Goal: Task Accomplishment & Management: Use online tool/utility

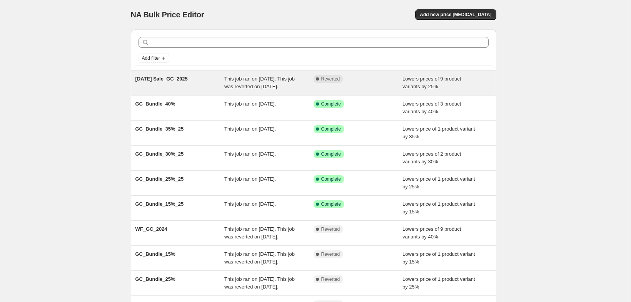
click at [209, 90] on div "Ramadan Sale_GC_2025" at bounding box center [179, 82] width 89 height 15
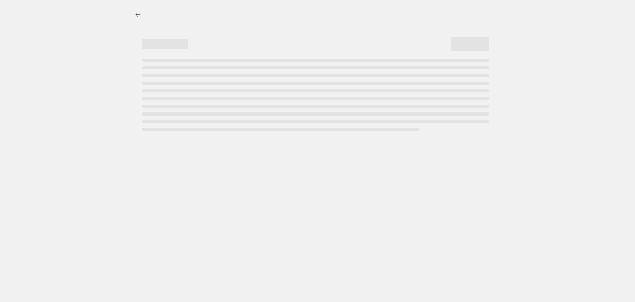
select select "percentage"
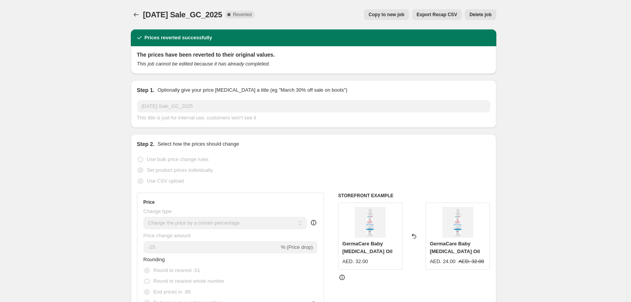
click at [382, 18] on span "Copy to new job" at bounding box center [387, 15] width 36 height 6
select select "percentage"
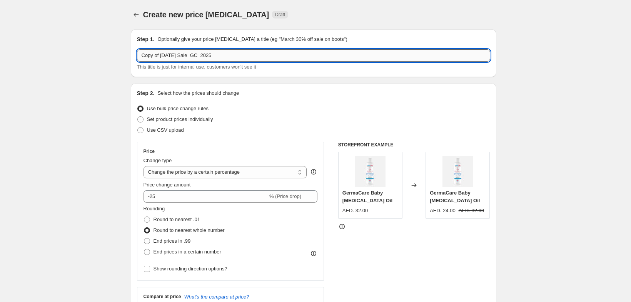
click at [245, 62] on input "Copy of Ramadan Sale_GC_2025" at bounding box center [313, 55] width 353 height 12
type input "G"
type input "GC_BTS_2025_30%"
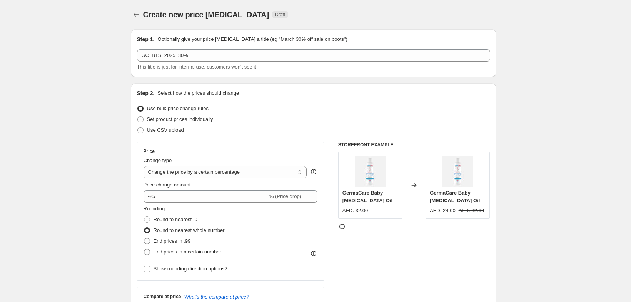
scroll to position [31, 0]
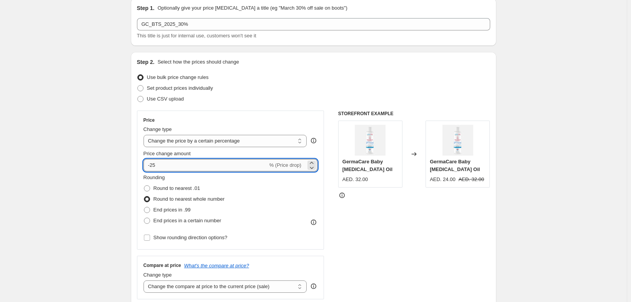
click at [164, 171] on input "-25" at bounding box center [206, 165] width 124 height 12
type input "0"
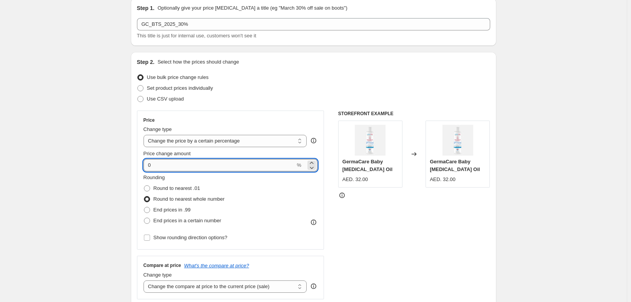
click at [157, 171] on input "0" at bounding box center [220, 165] width 152 height 12
type input "-30"
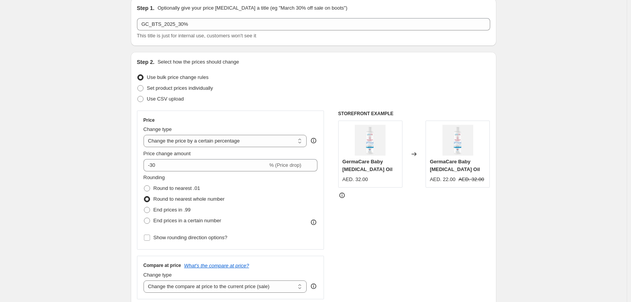
click at [160, 147] on select "Change the price to a certain amount Change the price by a certain amount Chang…" at bounding box center [226, 141] width 164 height 12
click at [144, 147] on select "Change the price to a certain amount Change the price by a certain amount Chang…" at bounding box center [226, 141] width 164 height 12
click at [144, 191] on span at bounding box center [147, 188] width 6 height 6
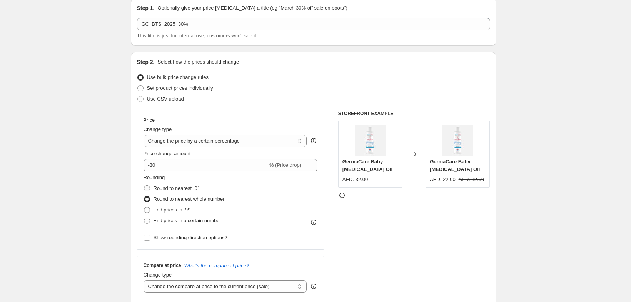
click at [144, 185] on input "Round to nearest .01" at bounding box center [144, 185] width 0 height 0
radio input "true"
click at [144, 202] on span at bounding box center [147, 199] width 6 height 6
click at [144, 196] on input "Round to nearest whole number" at bounding box center [144, 196] width 0 height 0
radio input "true"
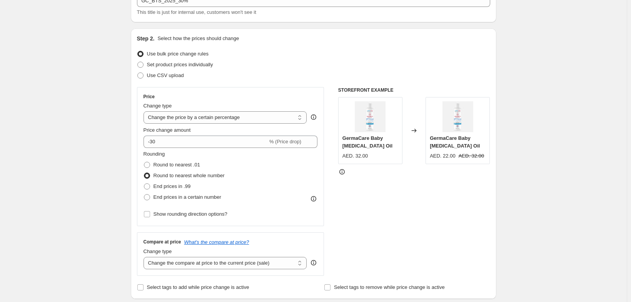
scroll to position [77, 0]
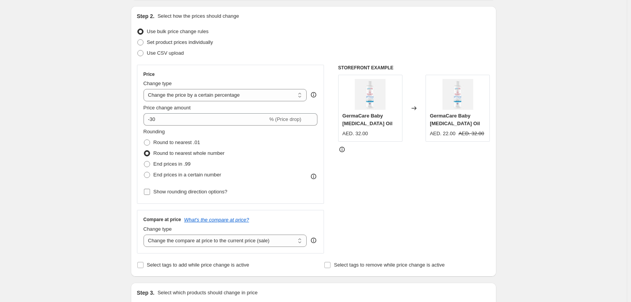
click at [206, 195] on span "Show rounding direction options?" at bounding box center [191, 192] width 74 height 8
click at [150, 195] on input "Show rounding direction options?" at bounding box center [147, 192] width 6 height 6
checkbox input "true"
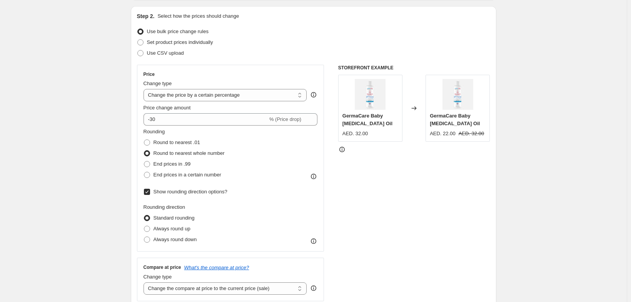
click at [144, 221] on span at bounding box center [147, 218] width 6 height 6
click at [144, 215] on input "Standard rounding" at bounding box center [144, 215] width 0 height 0
click at [144, 156] on span at bounding box center [147, 153] width 6 height 6
click at [144, 150] on input "Round to nearest whole number" at bounding box center [144, 150] width 0 height 0
click at [144, 156] on span at bounding box center [147, 153] width 6 height 6
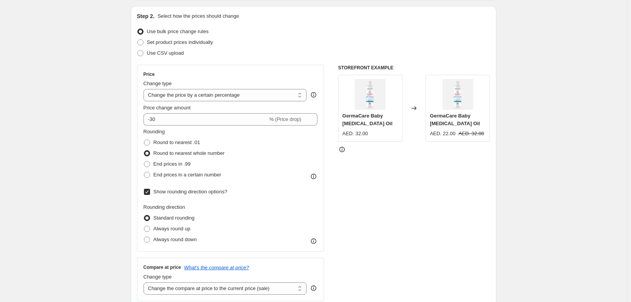
click at [144, 150] on input "Round to nearest whole number" at bounding box center [144, 150] width 0 height 0
click at [144, 156] on span at bounding box center [147, 153] width 6 height 6
click at [144, 150] on input "Round to nearest whole number" at bounding box center [144, 150] width 0 height 0
click at [144, 221] on span at bounding box center [147, 218] width 6 height 6
click at [144, 215] on input "Standard rounding" at bounding box center [144, 215] width 0 height 0
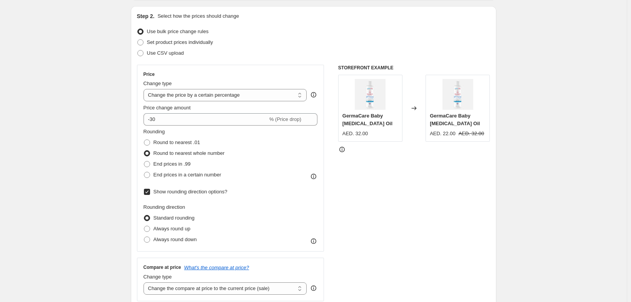
click at [144, 156] on span at bounding box center [147, 153] width 6 height 6
click at [144, 150] on input "Round to nearest whole number" at bounding box center [144, 150] width 0 height 0
click at [144, 156] on span at bounding box center [147, 153] width 6 height 6
click at [144, 150] on input "Round to nearest whole number" at bounding box center [144, 150] width 0 height 0
click at [144, 156] on span at bounding box center [147, 153] width 6 height 6
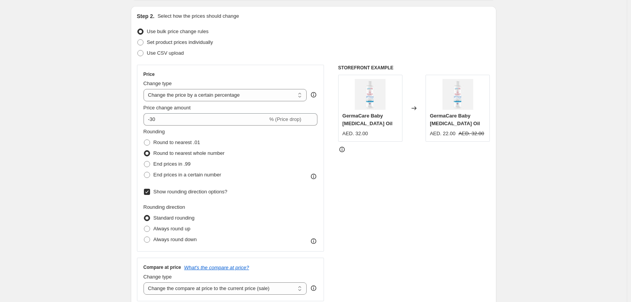
click at [144, 150] on input "Round to nearest whole number" at bounding box center [144, 150] width 0 height 0
click at [144, 156] on span at bounding box center [147, 153] width 6 height 6
click at [144, 150] on input "Round to nearest whole number" at bounding box center [144, 150] width 0 height 0
click at [144, 156] on span at bounding box center [147, 153] width 6 height 6
click at [144, 150] on input "Round to nearest whole number" at bounding box center [144, 150] width 0 height 0
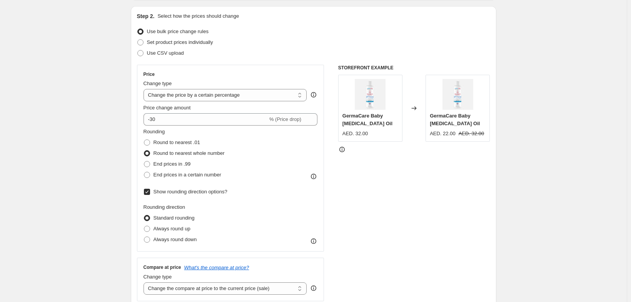
click at [144, 156] on span at bounding box center [147, 153] width 6 height 6
click at [144, 150] on input "Round to nearest whole number" at bounding box center [144, 150] width 0 height 0
click at [144, 156] on span at bounding box center [147, 153] width 6 height 6
click at [144, 150] on input "Round to nearest whole number" at bounding box center [144, 150] width 0 height 0
click at [144, 156] on span at bounding box center [147, 153] width 6 height 6
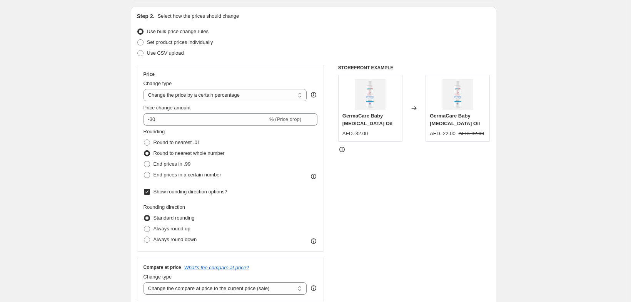
click at [144, 150] on input "Round to nearest whole number" at bounding box center [144, 150] width 0 height 0
click at [144, 221] on span at bounding box center [147, 218] width 6 height 6
click at [144, 215] on input "Standard rounding" at bounding box center [144, 215] width 0 height 0
click at [154, 220] on span "Standard rounding" at bounding box center [174, 218] width 41 height 6
click at [144, 215] on input "Standard rounding" at bounding box center [144, 215] width 0 height 0
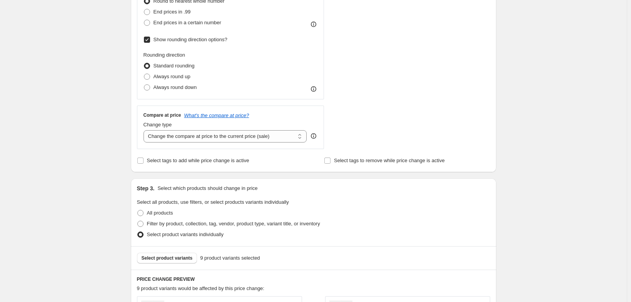
scroll to position [231, 0]
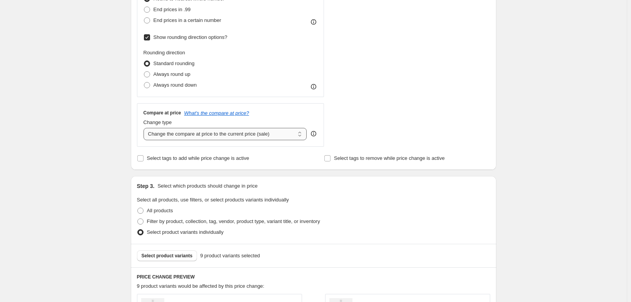
click at [286, 140] on select "Change the compare at price to the current price (sale) Change the compare at p…" at bounding box center [226, 134] width 164 height 12
click at [144, 140] on select "Change the compare at price to the current price (sale) Change the compare at p…" at bounding box center [226, 134] width 164 height 12
click at [93, 155] on div "Create new price change job. This page is ready Create new price change job Dra…" at bounding box center [313, 189] width 627 height 840
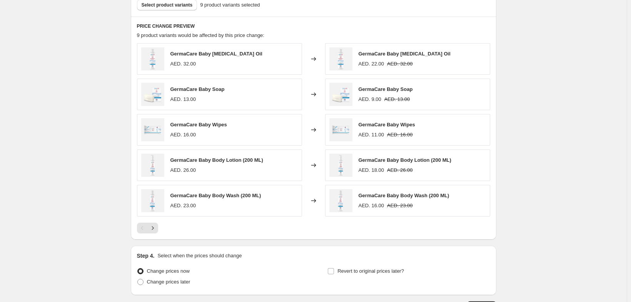
scroll to position [493, 0]
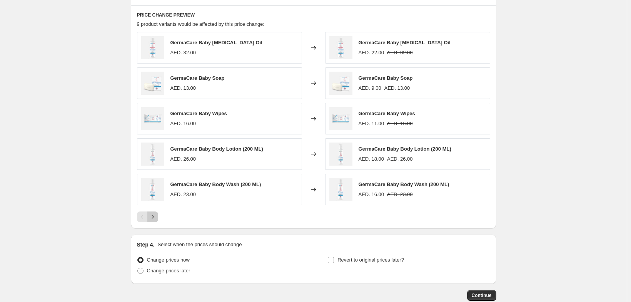
click at [149, 220] on icon "Next" at bounding box center [153, 217] width 8 height 8
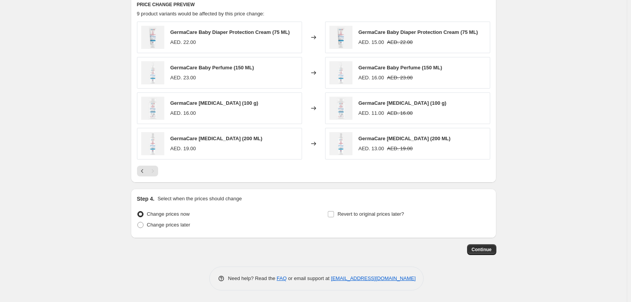
scroll to position [564, 0]
click at [353, 211] on span "Revert to original prices later?" at bounding box center [370, 214] width 67 height 6
click at [334, 211] on input "Revert to original prices later?" at bounding box center [331, 214] width 6 height 6
checkbox input "true"
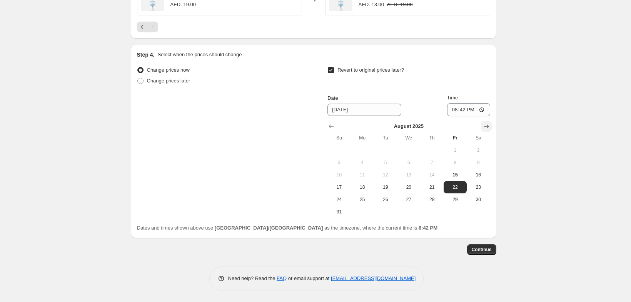
click at [490, 122] on icon "Show next month, September 2025" at bounding box center [487, 126] width 8 height 8
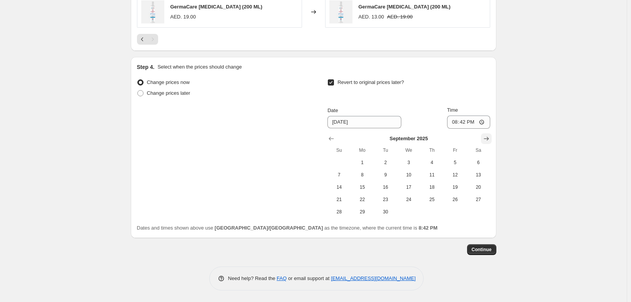
scroll to position [708, 0]
click at [372, 181] on button "15" at bounding box center [362, 187] width 23 height 12
type input "9/15/2025"
click at [469, 115] on input "20:42" at bounding box center [468, 121] width 43 height 13
type input "23:59"
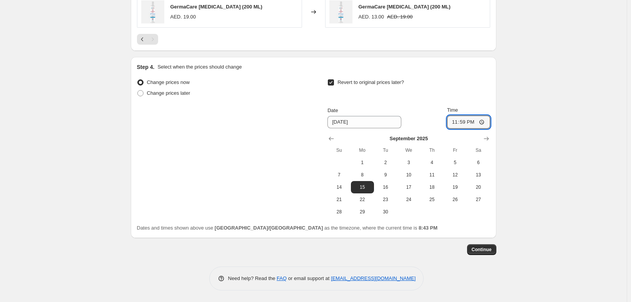
click at [492, 249] on span "Continue" at bounding box center [482, 249] width 20 height 6
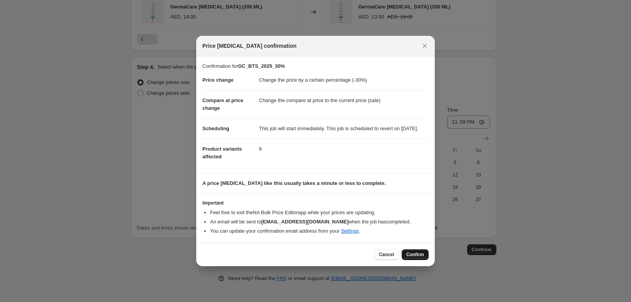
click at [429, 260] on button "Confirm" at bounding box center [415, 254] width 27 height 11
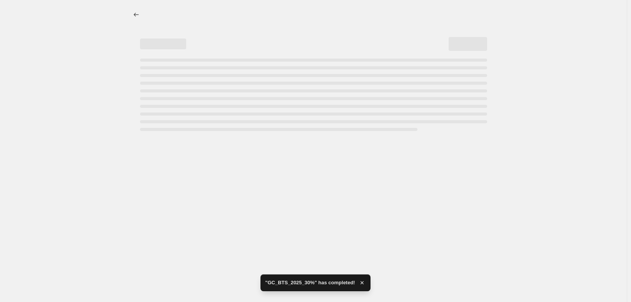
select select "percentage"
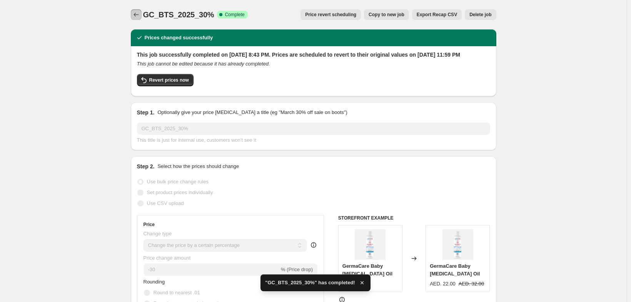
click at [132, 14] on icon "Price change jobs" at bounding box center [136, 15] width 8 height 8
